Goal: Transaction & Acquisition: Purchase product/service

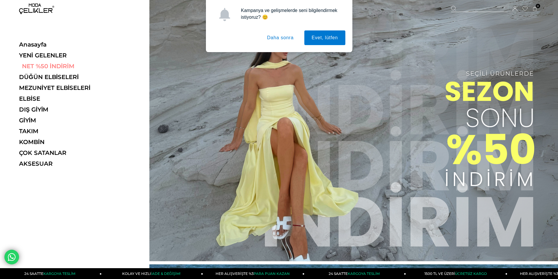
click at [57, 67] on link "NET %50 İNDİRİM" at bounding box center [59, 66] width 81 height 7
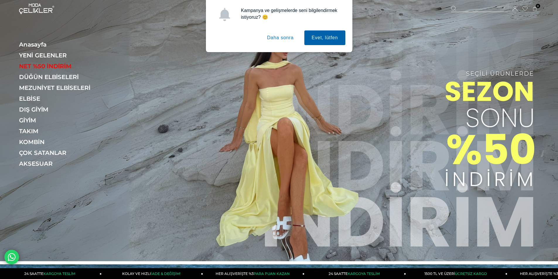
click at [322, 42] on button "Evet, lütfen" at bounding box center [324, 37] width 41 height 15
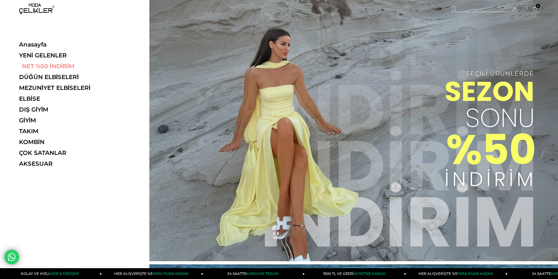
click at [53, 63] on link "NET %50 İNDİRİM" at bounding box center [59, 66] width 81 height 7
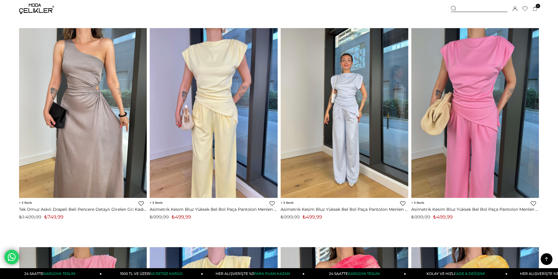
scroll to position [1162, 0]
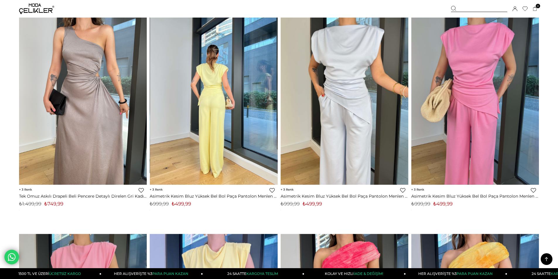
click at [266, 120] on img at bounding box center [214, 100] width 128 height 170
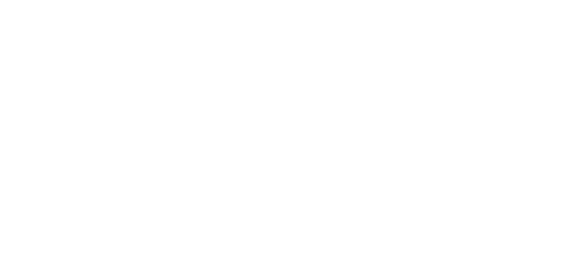
click at [247, 0] on html at bounding box center [281, 0] width 562 height 0
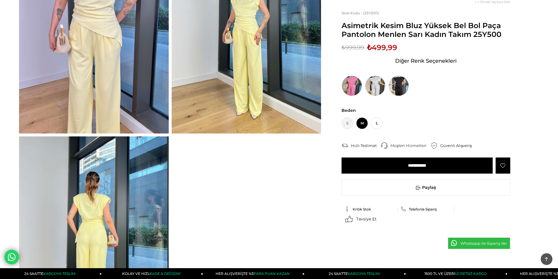
scroll to position [137, 0]
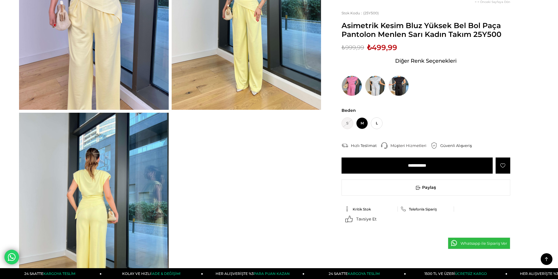
click at [96, 189] on img at bounding box center [94, 212] width 150 height 199
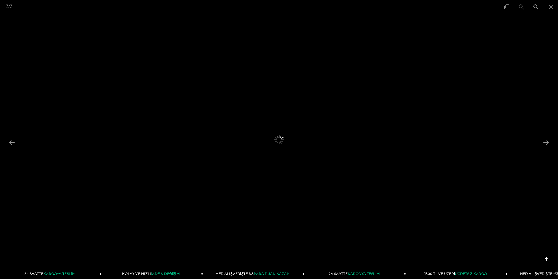
click at [96, 189] on div at bounding box center [279, 139] width 558 height 279
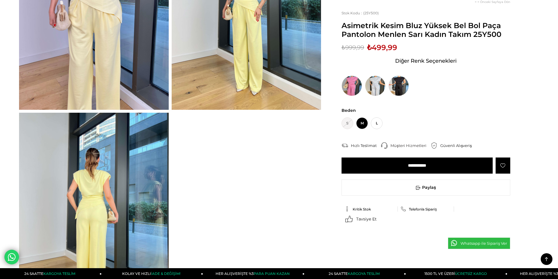
click at [119, 160] on img at bounding box center [94, 212] width 150 height 199
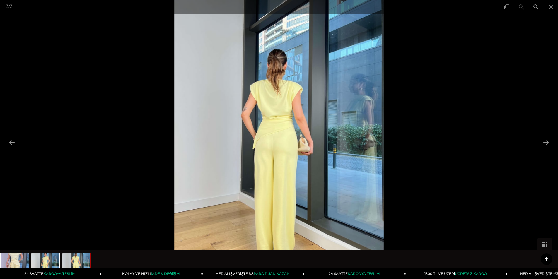
click at [255, 123] on img at bounding box center [278, 139] width 209 height 279
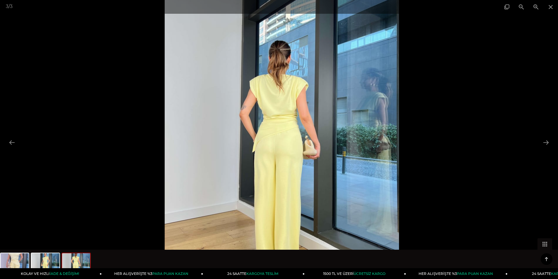
click at [95, 93] on div at bounding box center [269, 124] width 558 height 279
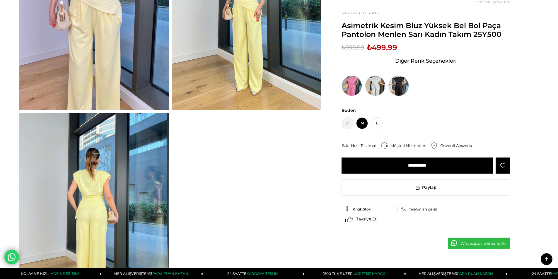
click at [398, 85] on img at bounding box center [398, 86] width 20 height 20
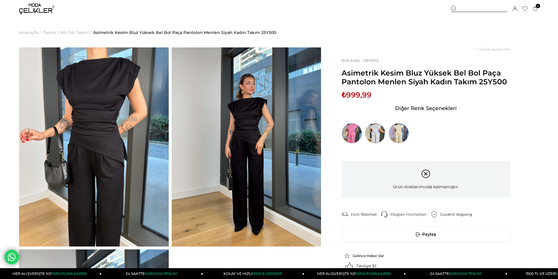
click at [372, 127] on img at bounding box center [375, 133] width 20 height 20
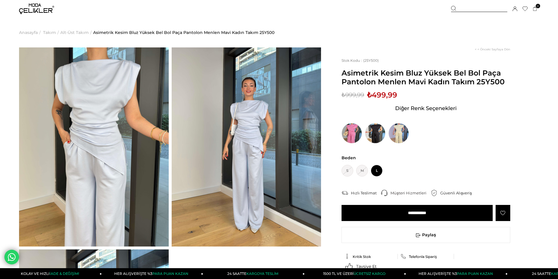
click at [31, 10] on img at bounding box center [36, 9] width 35 height 11
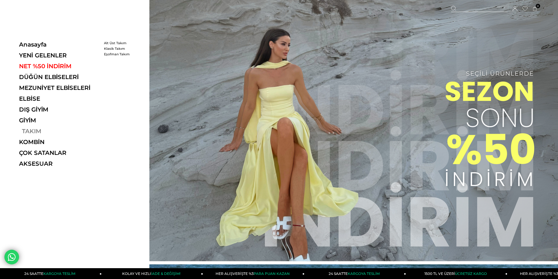
click at [37, 129] on link "TAKIM" at bounding box center [59, 131] width 81 height 7
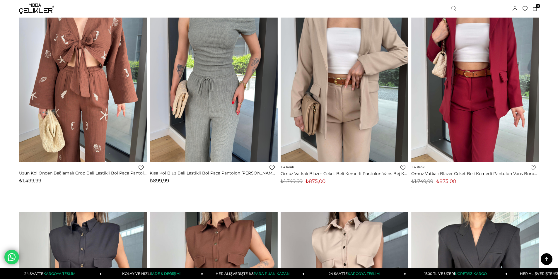
scroll to position [2801, 0]
